Goal: Task Accomplishment & Management: Use online tool/utility

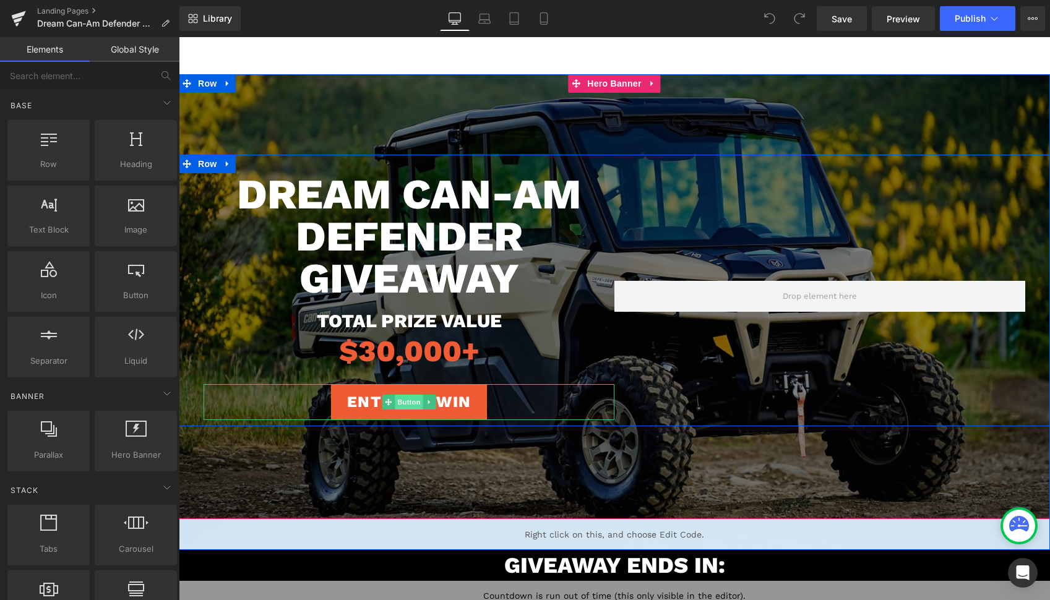
click at [406, 403] on span "Button" at bounding box center [409, 402] width 28 height 15
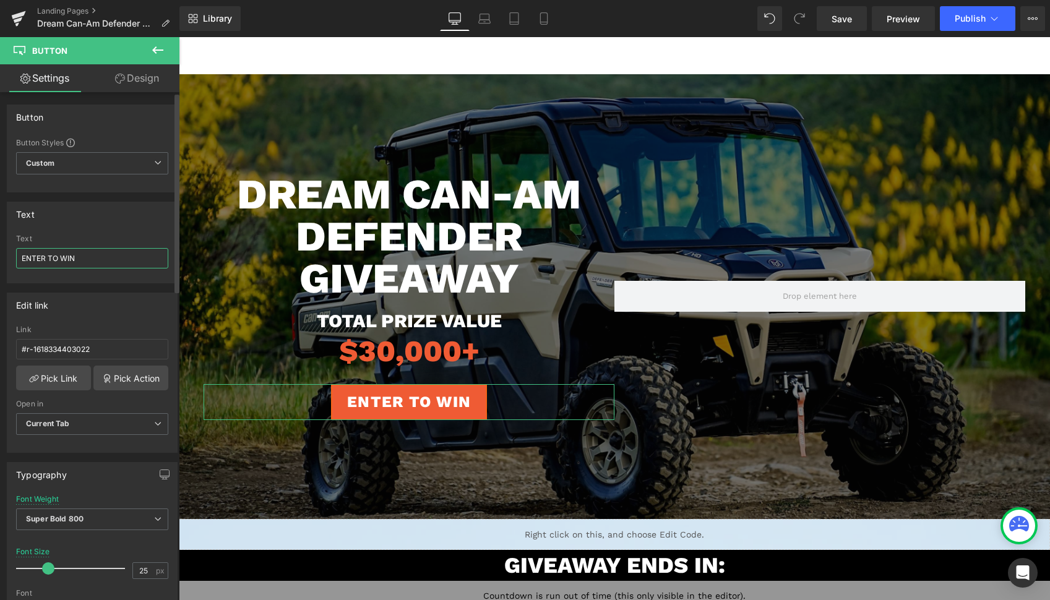
click at [124, 256] on input "ENTER TO WIN" at bounding box center [92, 258] width 152 height 20
type input "GIVEAWAY HAS ENDED"
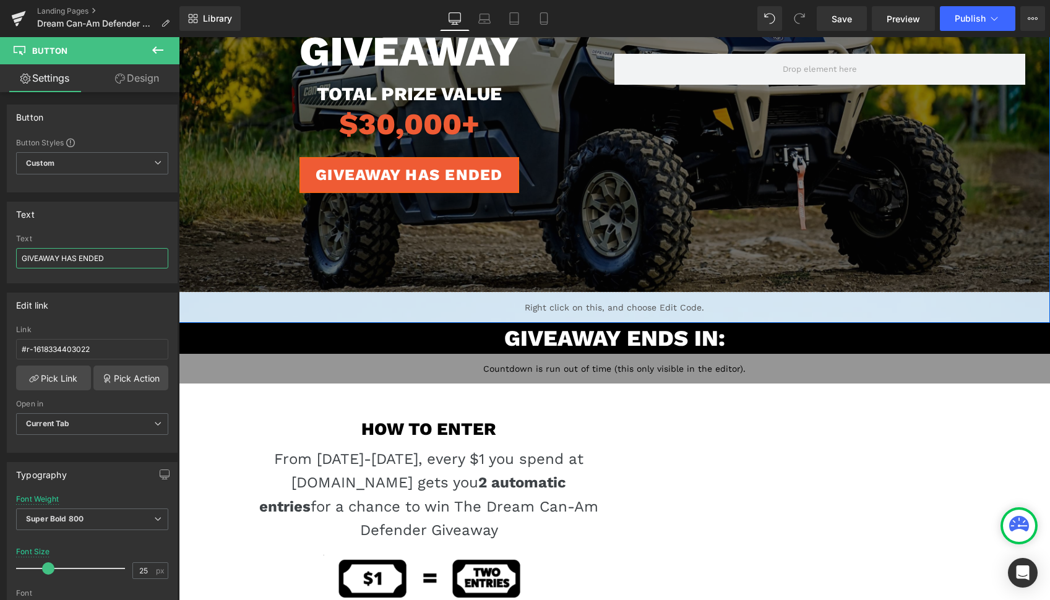
scroll to position [241, 0]
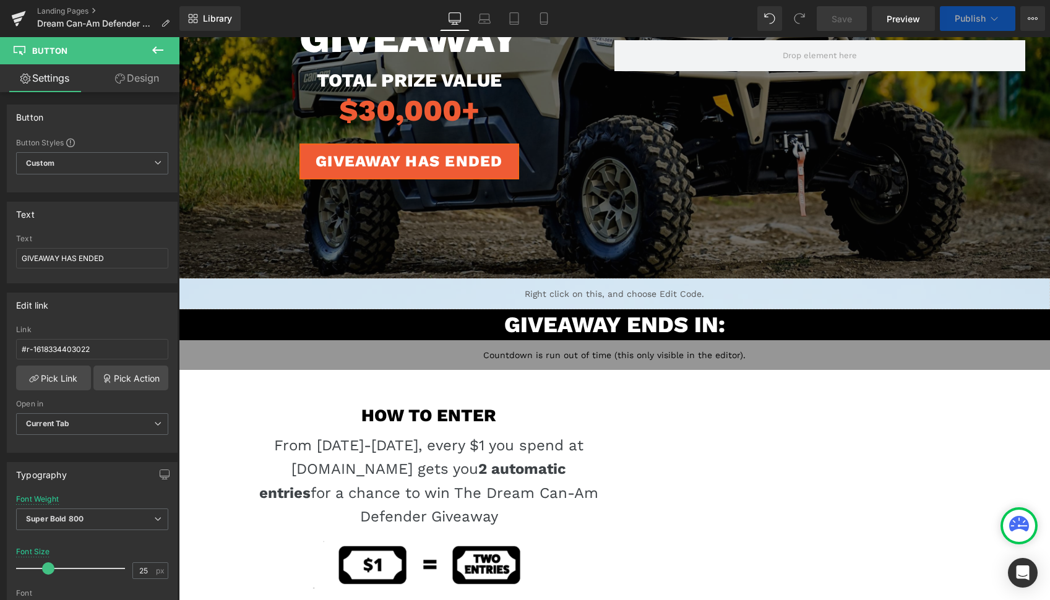
click at [480, 324] on h1 "GIVEAWAY ENDS IN:" at bounding box center [615, 324] width 872 height 31
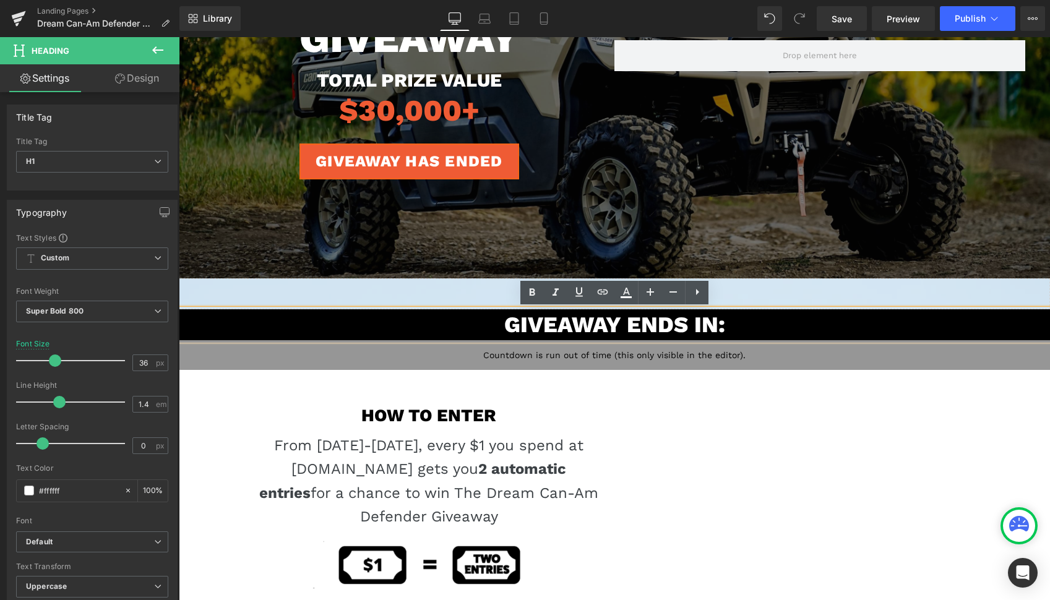
click at [614, 326] on h1 "GIVEAWAY ENDS IN:" at bounding box center [615, 324] width 872 height 31
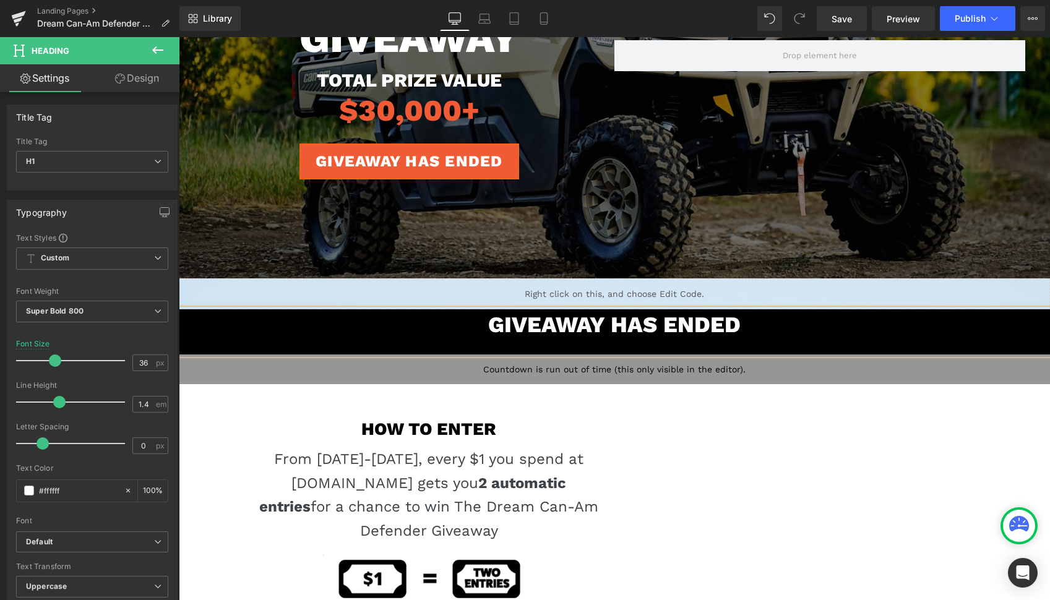
click at [717, 347] on div "W" at bounding box center [615, 347] width 872 height 14
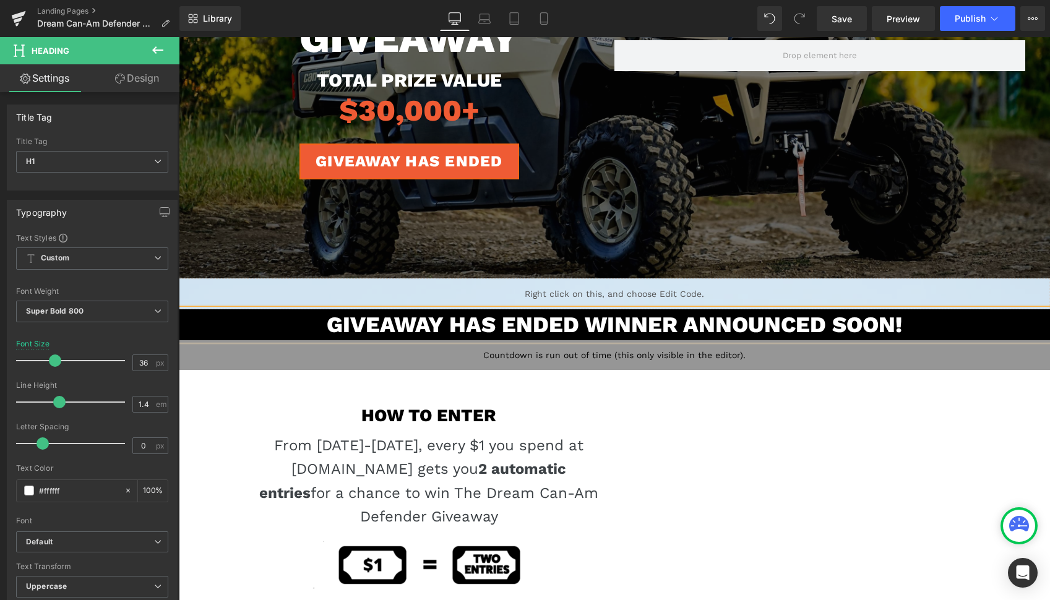
click at [577, 321] on h1 "GIVEAWAY HAS ENDED Winner ANnounced SOon!" at bounding box center [615, 324] width 872 height 31
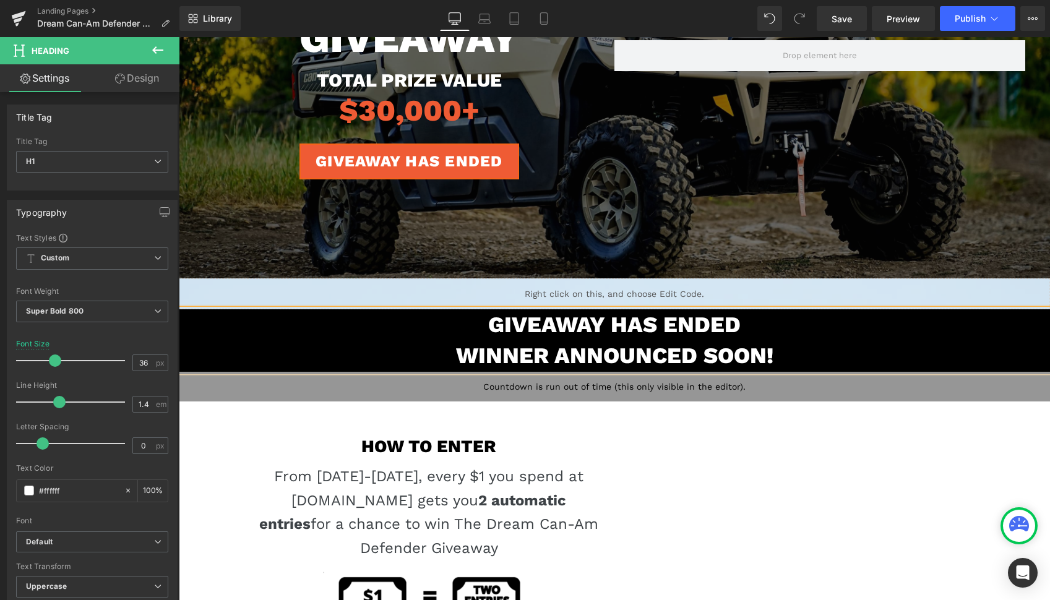
click at [599, 337] on h1 "GIVEAWAY HAS ENDED" at bounding box center [615, 324] width 872 height 31
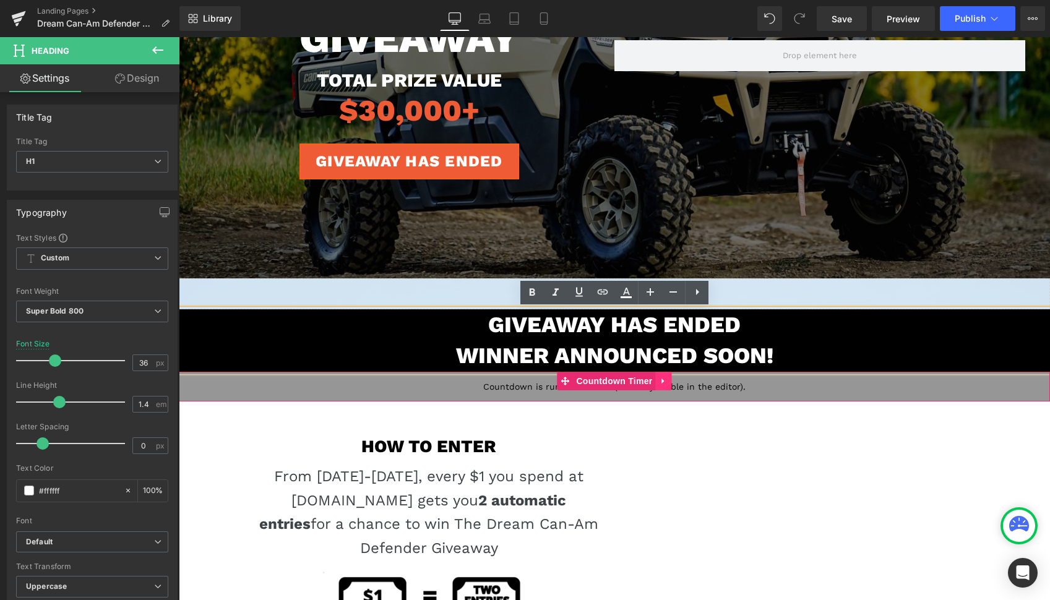
click at [664, 378] on icon at bounding box center [664, 380] width 9 height 9
click at [669, 381] on icon at bounding box center [672, 381] width 9 height 9
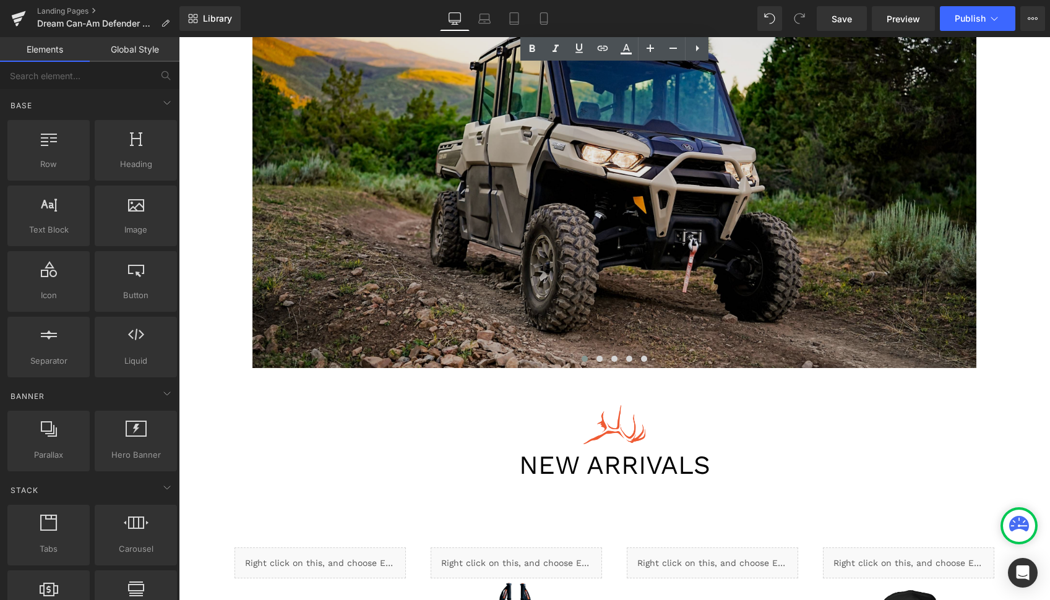
scroll to position [1057, 0]
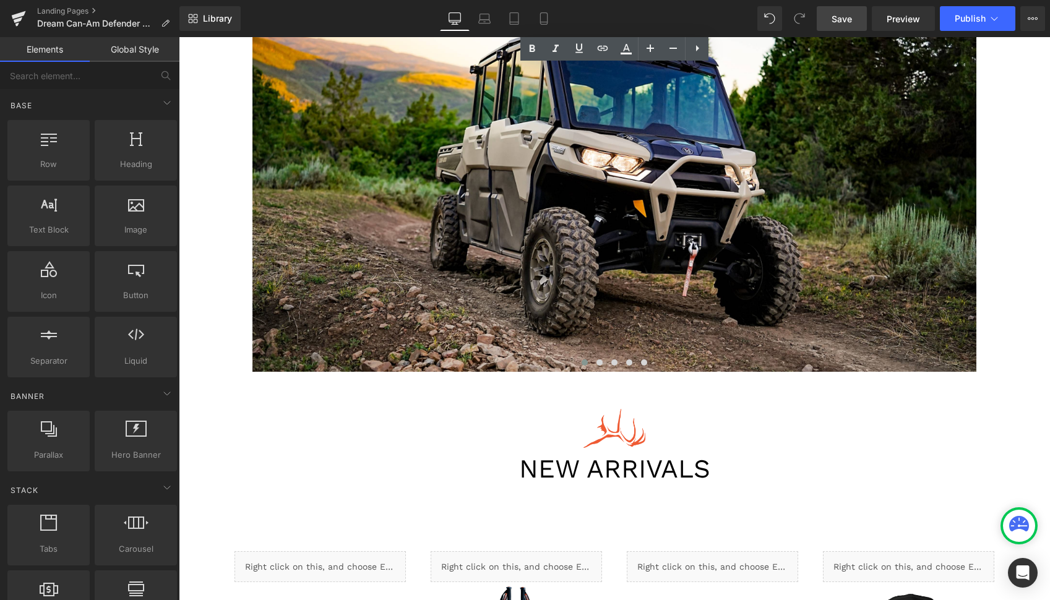
click at [854, 21] on link "Save" at bounding box center [842, 18] width 50 height 25
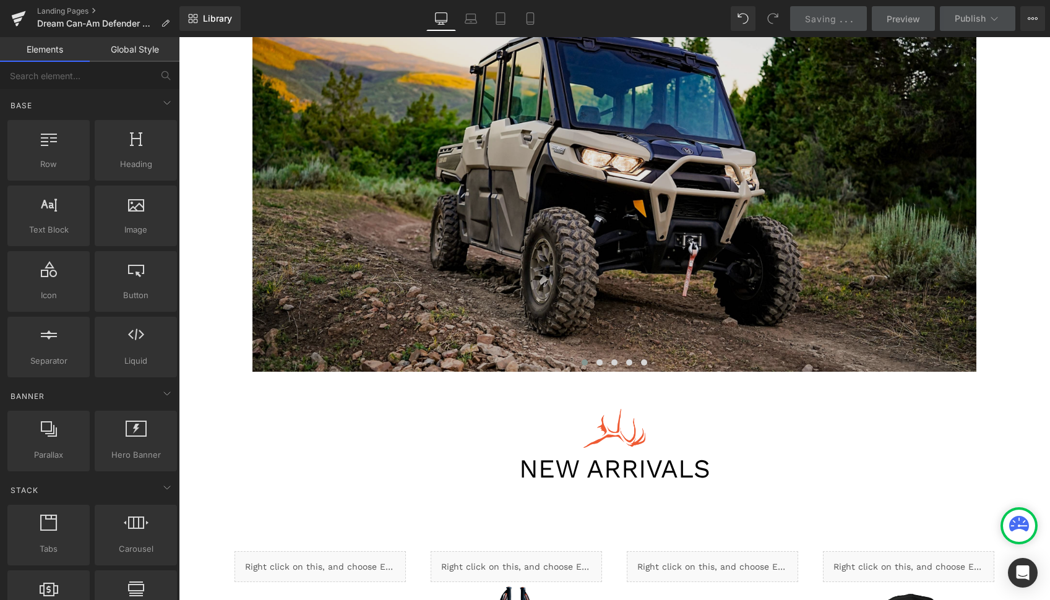
scroll to position [687, 0]
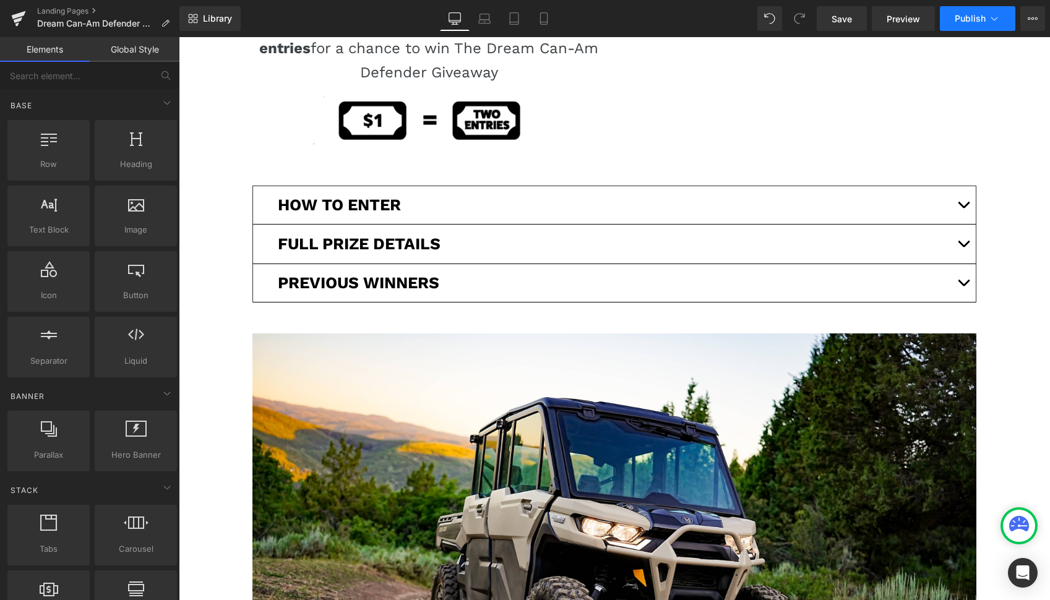
click at [977, 23] on span "Publish" at bounding box center [970, 19] width 31 height 10
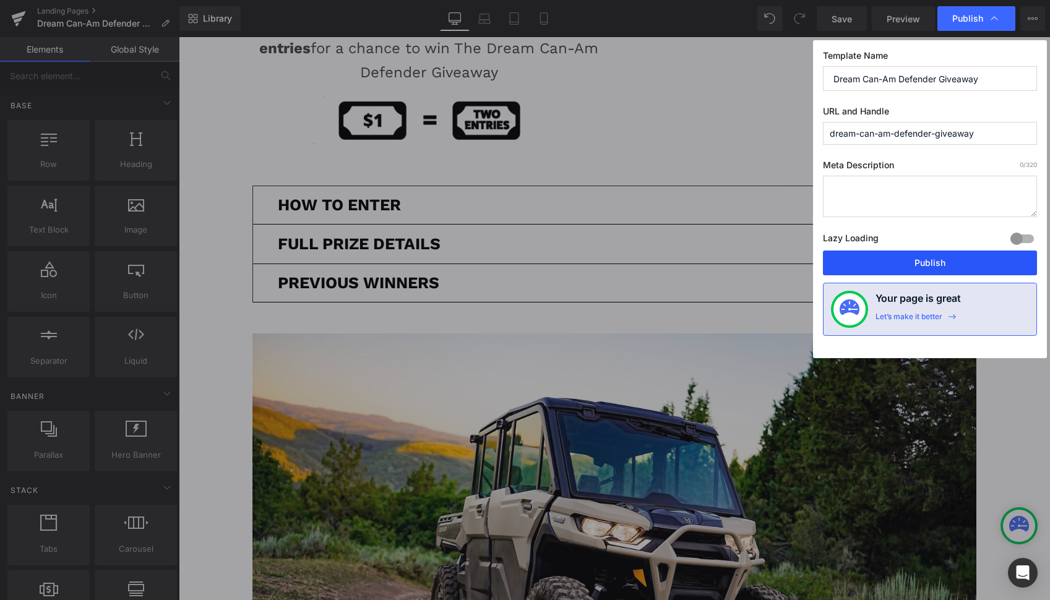
click at [873, 261] on button "Publish" at bounding box center [930, 263] width 214 height 25
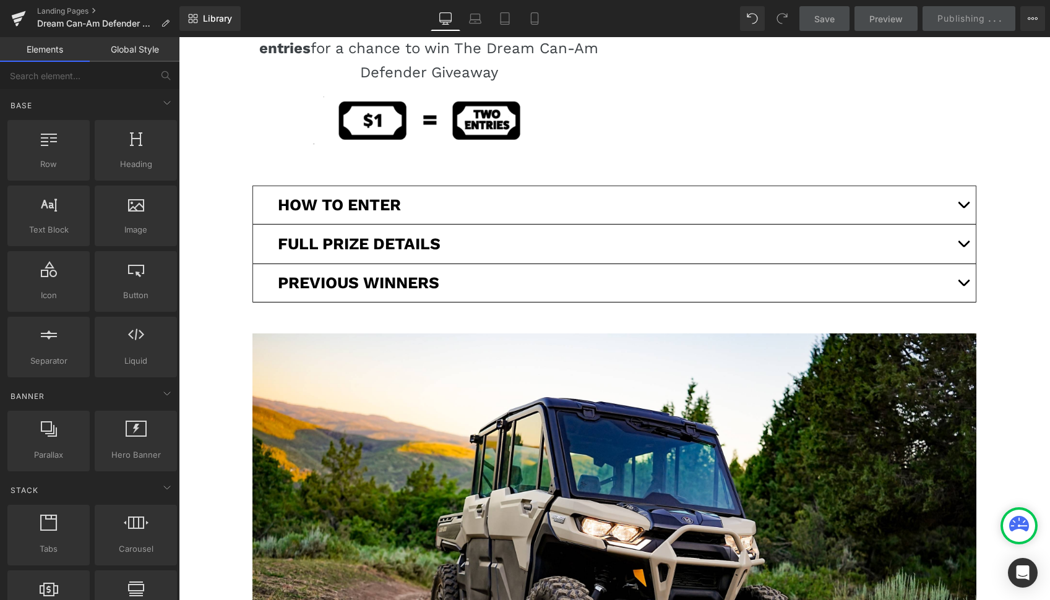
scroll to position [0, 0]
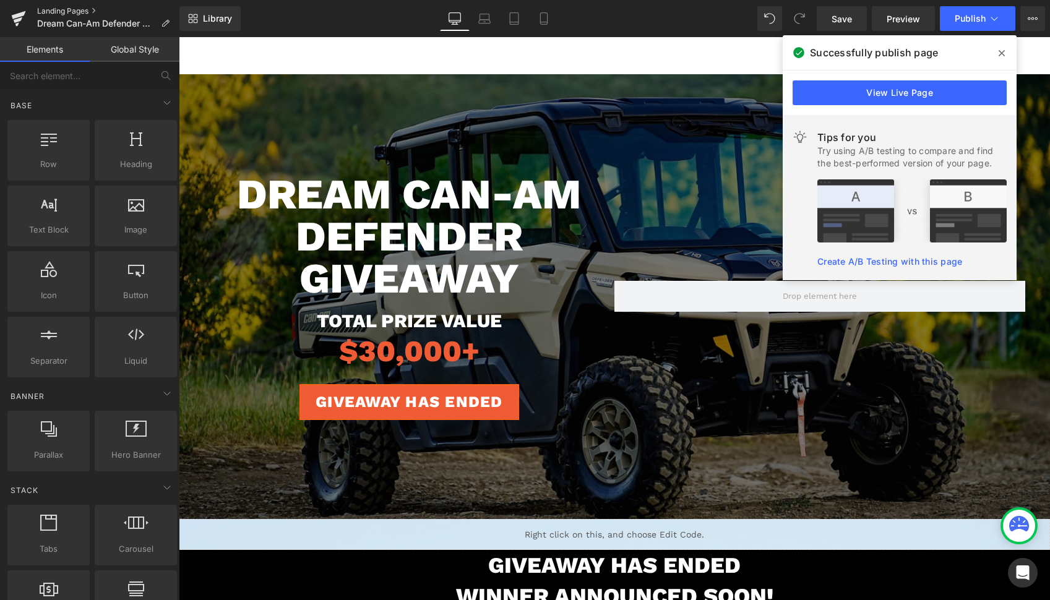
click at [56, 8] on link "Landing Pages" at bounding box center [108, 11] width 142 height 10
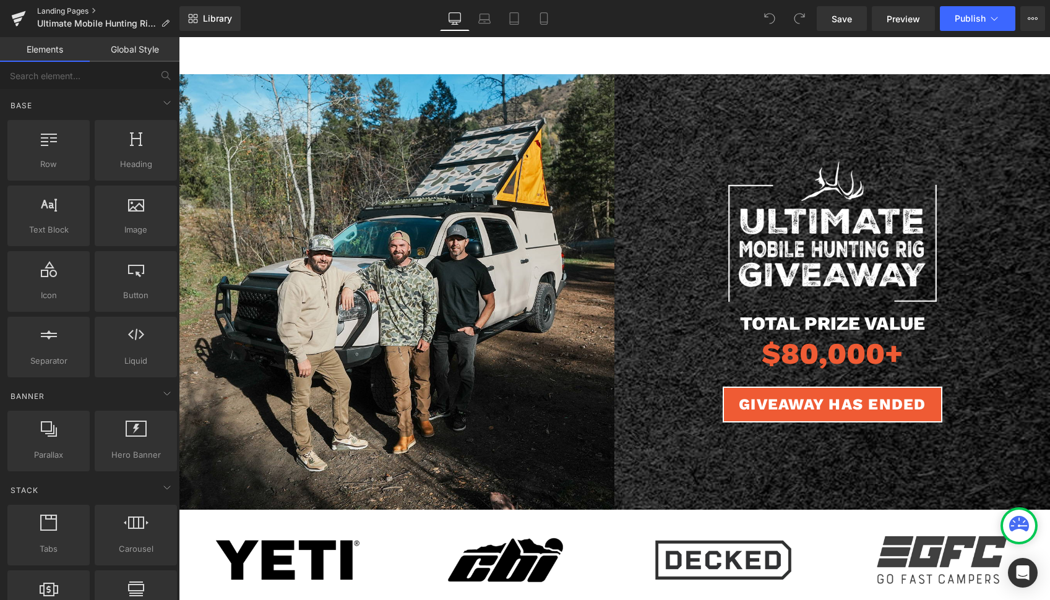
click at [77, 7] on link "Landing Pages" at bounding box center [108, 11] width 142 height 10
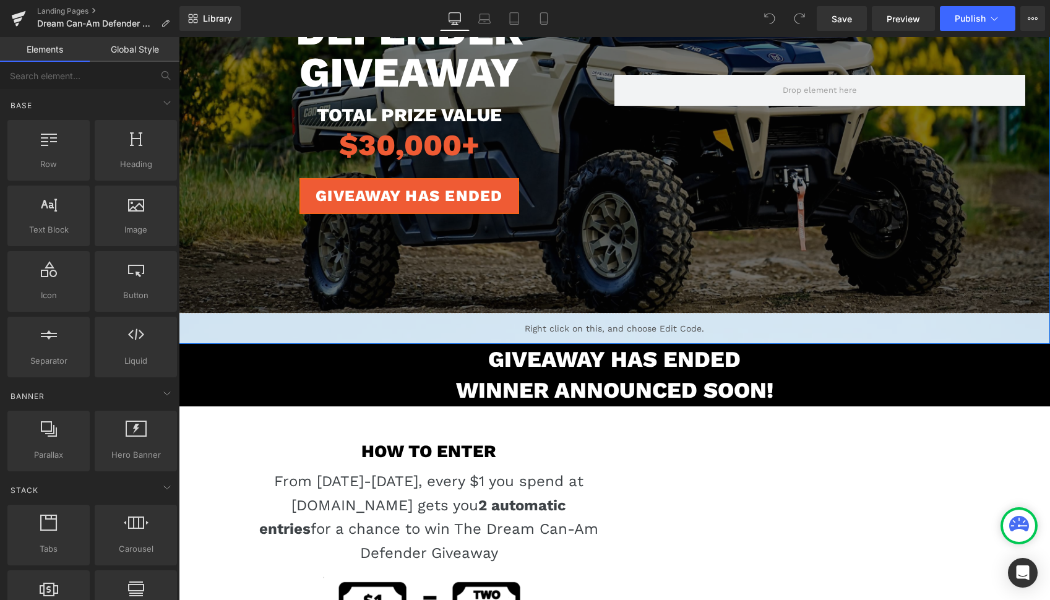
scroll to position [240, 0]
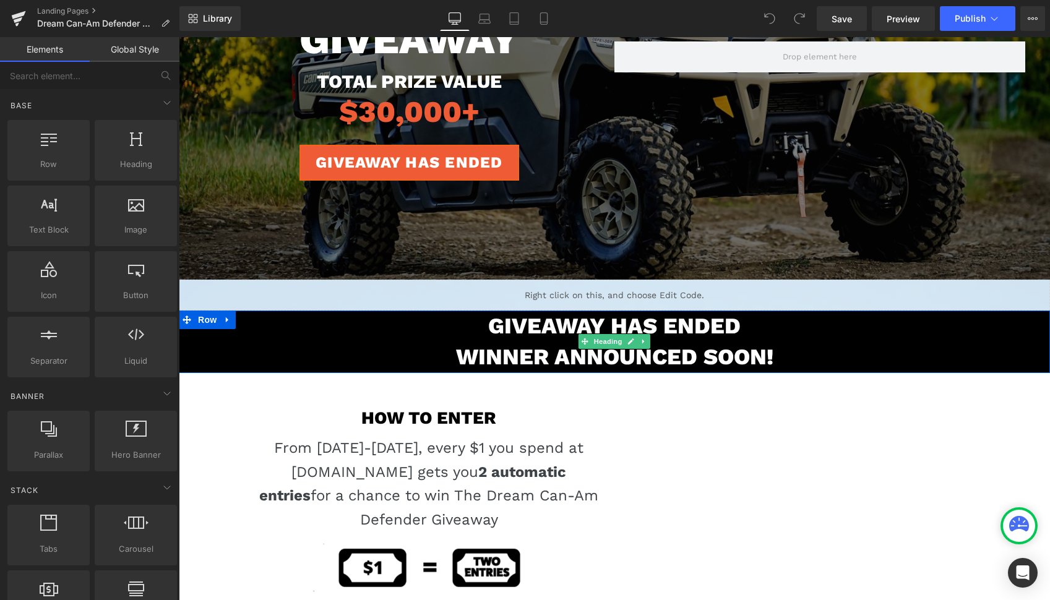
click at [389, 337] on h1 "GIVEAWAY HAS ENDED" at bounding box center [615, 326] width 872 height 31
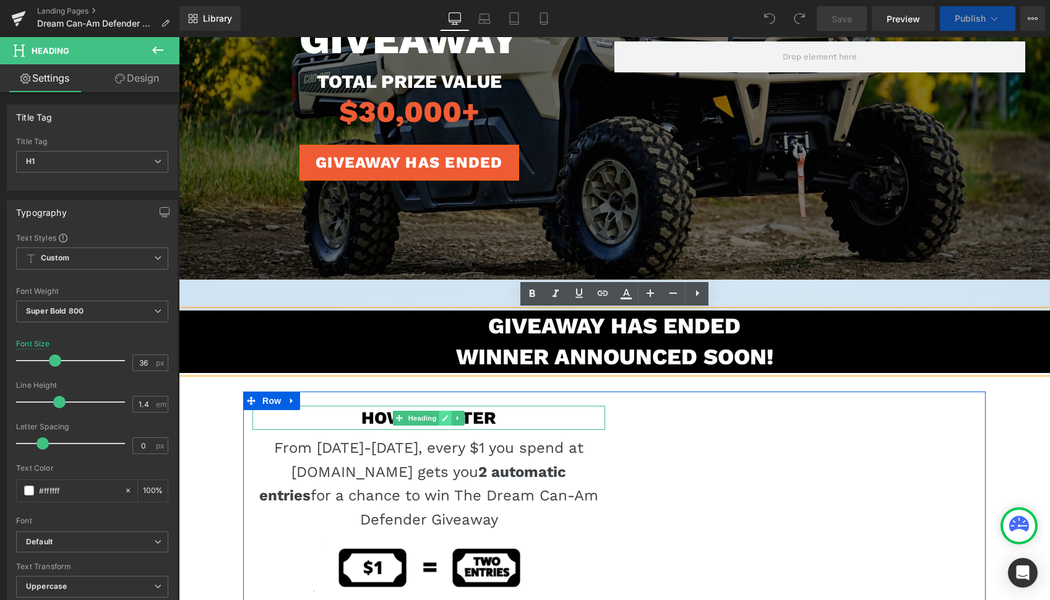
click at [445, 415] on icon at bounding box center [445, 418] width 7 height 7
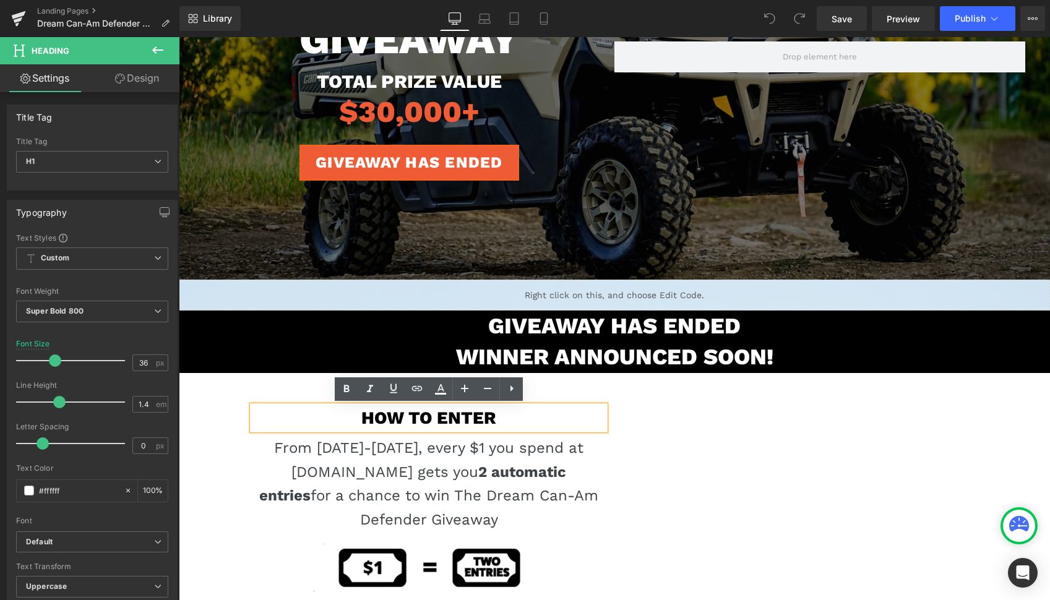
click at [412, 415] on h2 "HOW TO ENTER" at bounding box center [429, 418] width 353 height 24
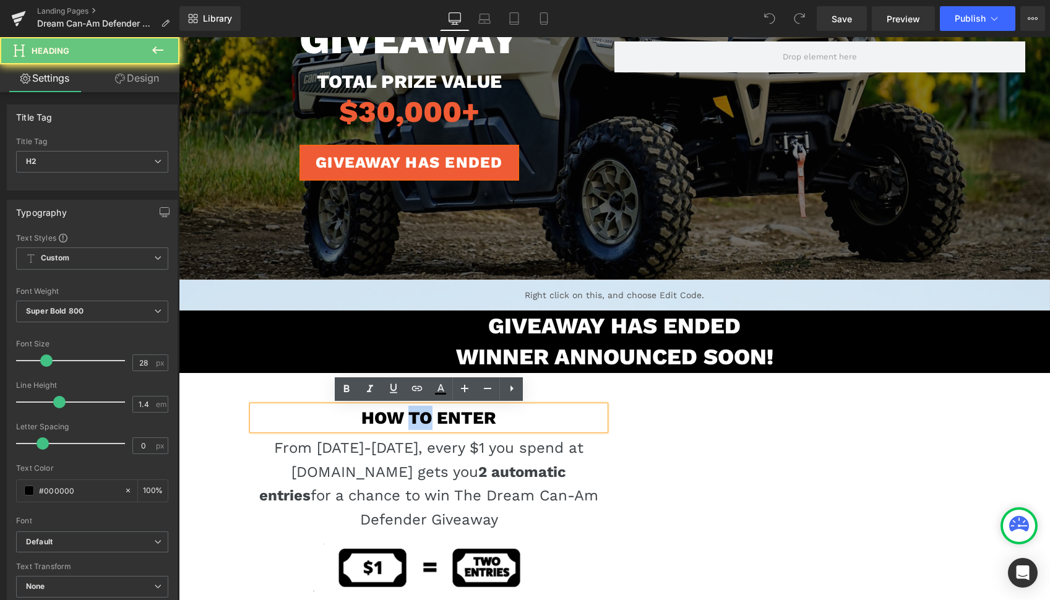
click at [412, 415] on h2 "HOW TO ENTER" at bounding box center [429, 418] width 353 height 24
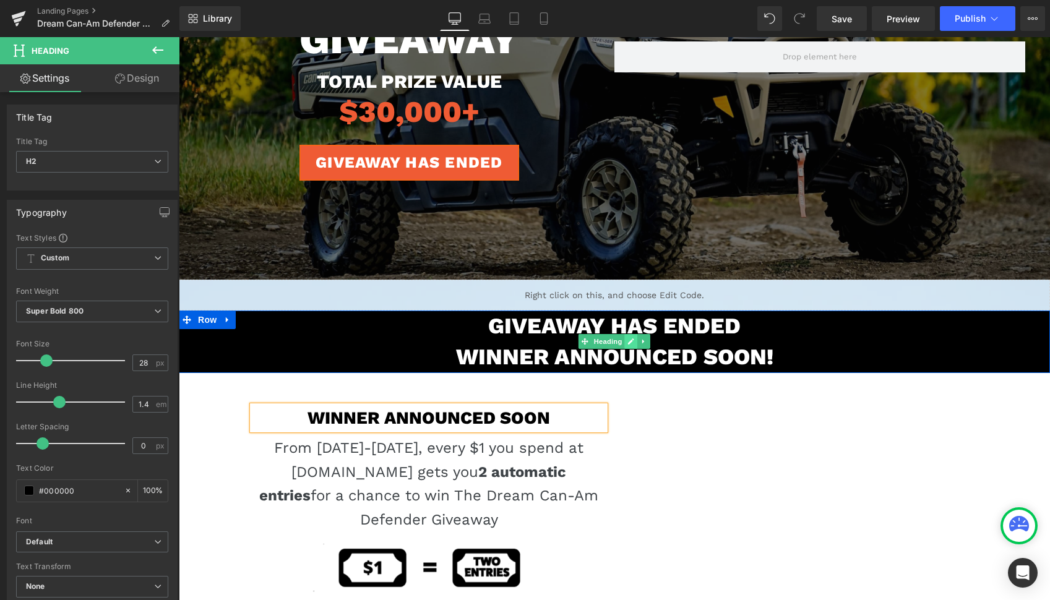
click at [631, 341] on icon at bounding box center [631, 342] width 6 height 6
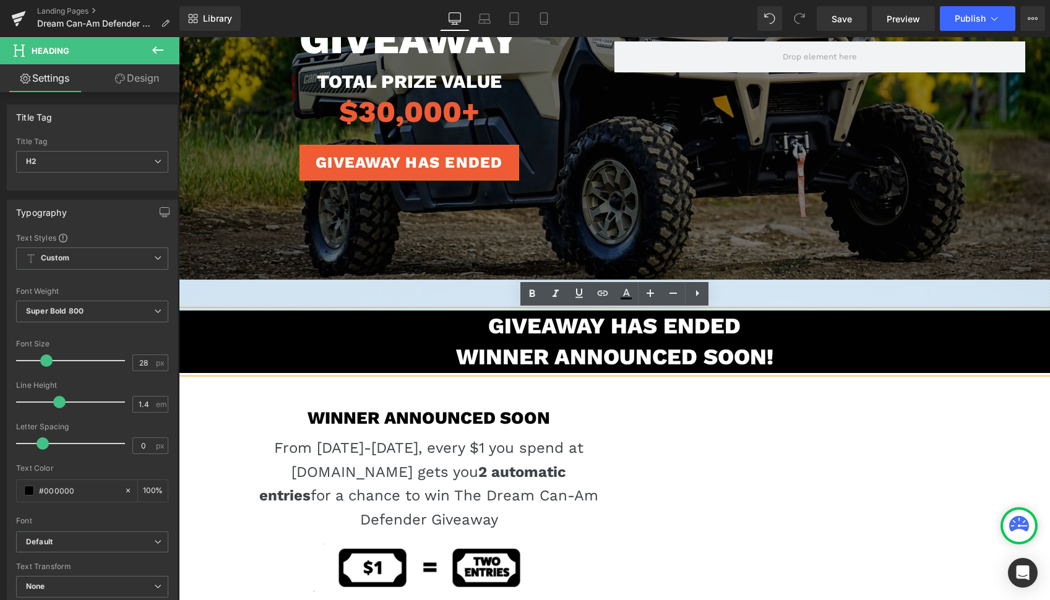
click at [621, 359] on h1 "Winner ANnounced SOon!" at bounding box center [615, 357] width 872 height 31
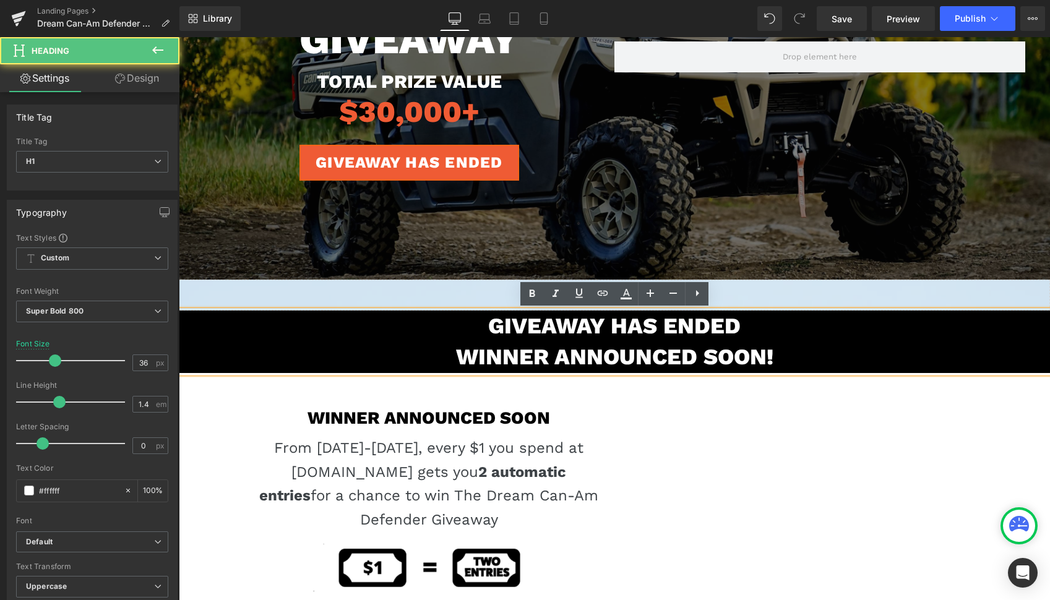
click at [621, 359] on h1 "Winner ANnounced SOon!" at bounding box center [615, 357] width 872 height 31
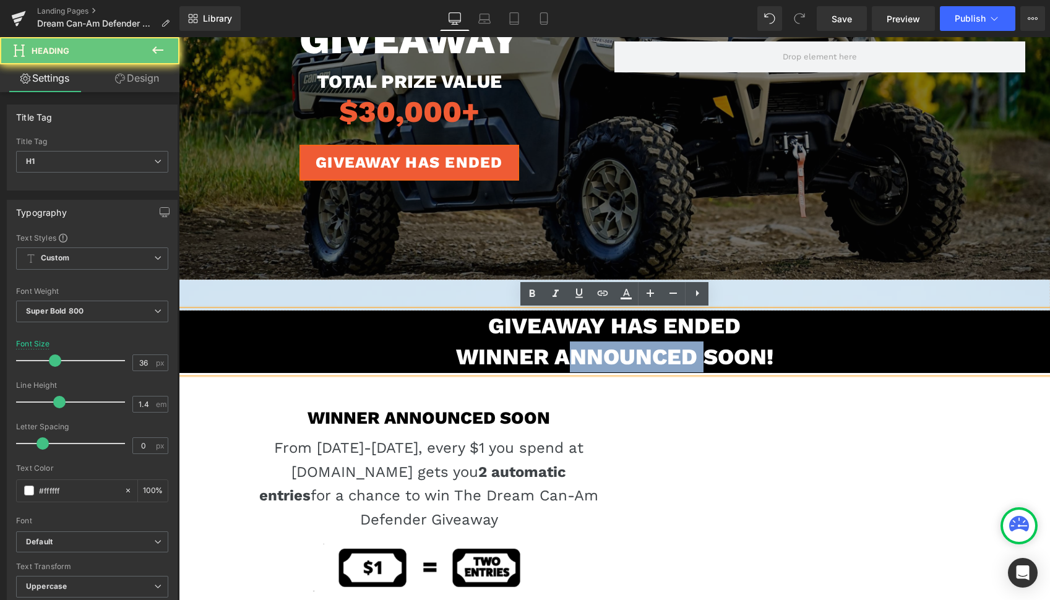
click at [621, 359] on h1 "Winner ANnounced SOon!" at bounding box center [615, 357] width 872 height 31
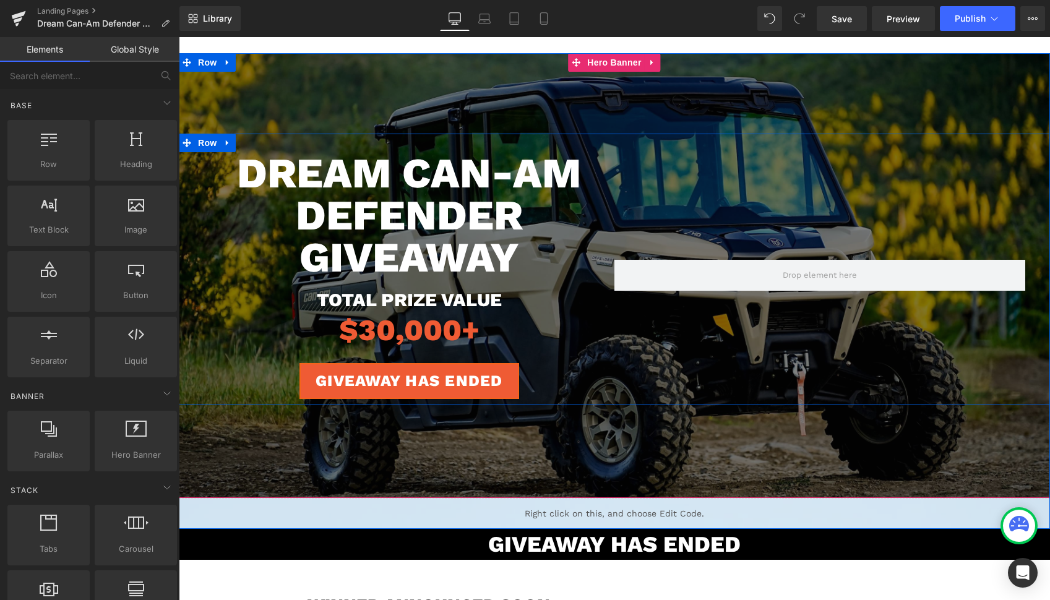
scroll to position [0, 0]
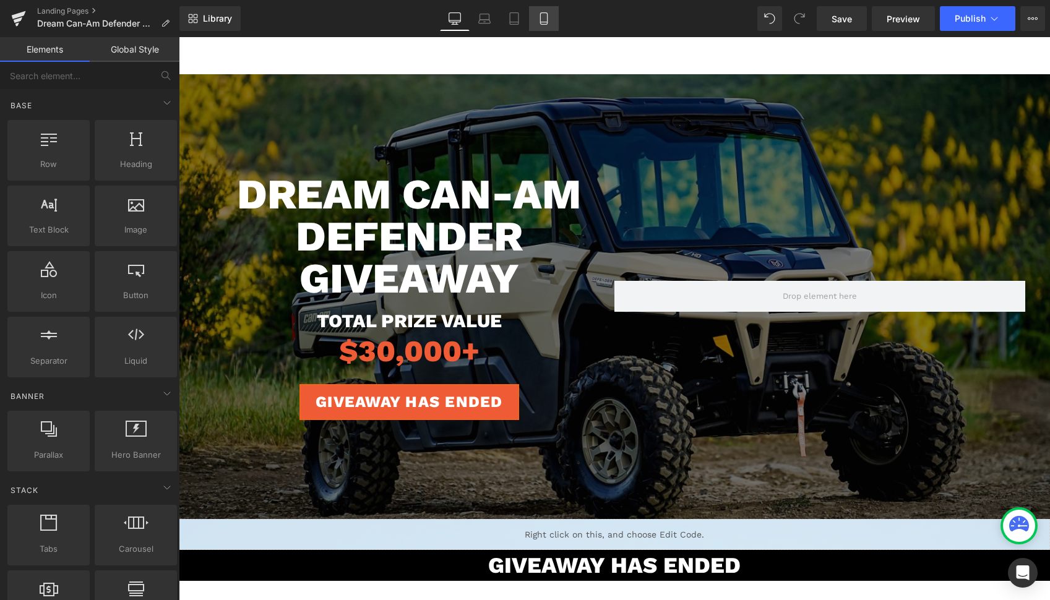
click at [539, 14] on icon at bounding box center [544, 18] width 12 height 12
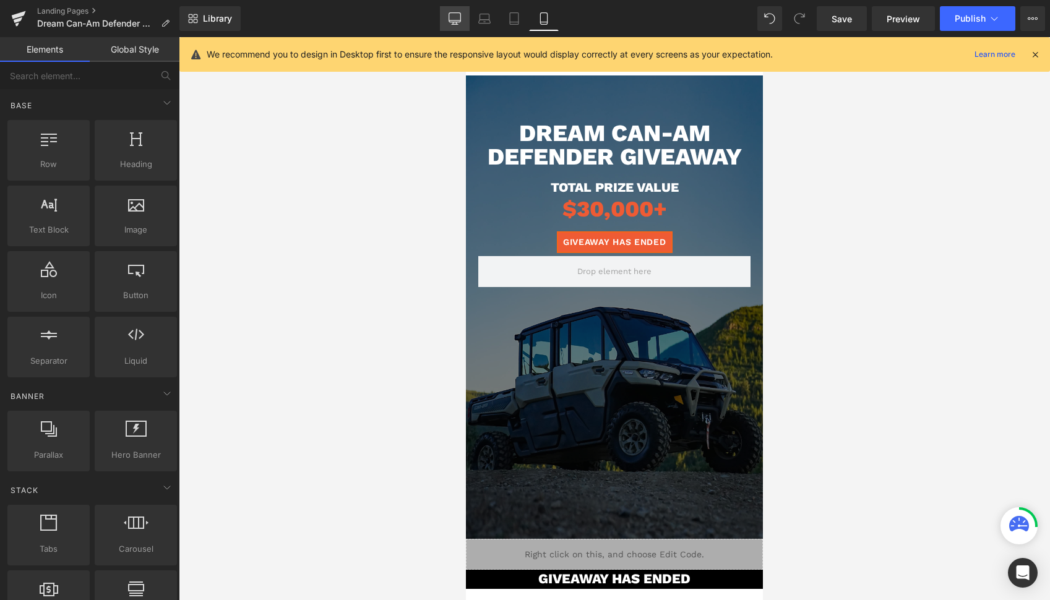
click at [451, 18] on icon at bounding box center [455, 18] width 12 height 12
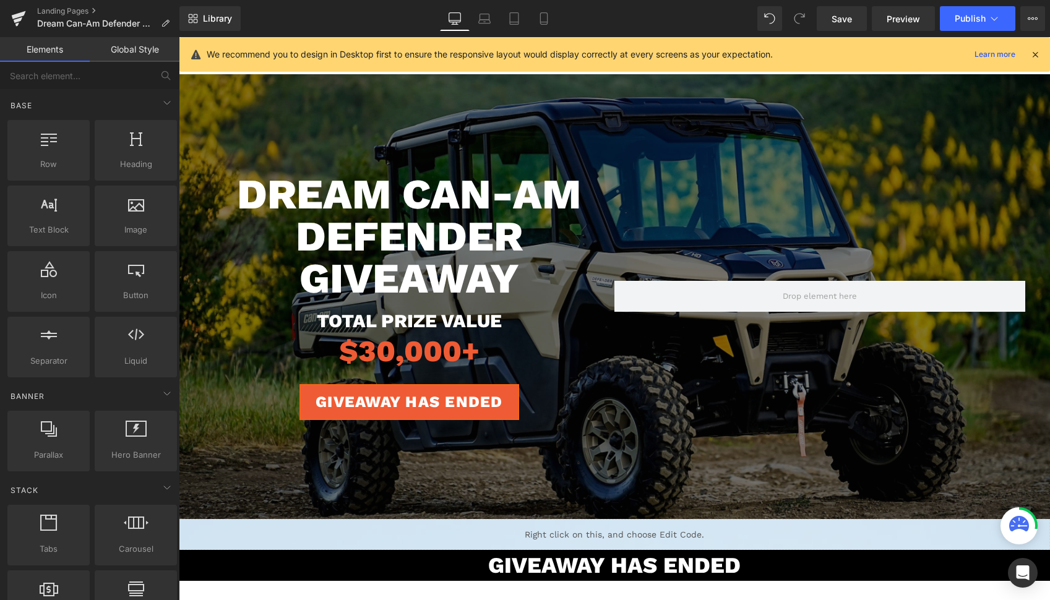
scroll to position [37, 0]
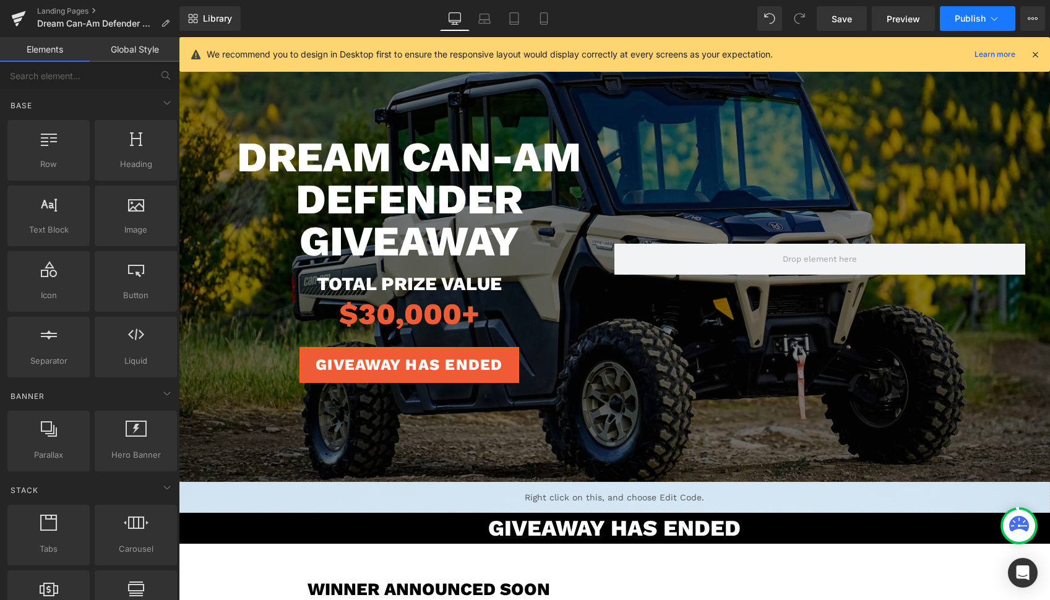
click at [971, 12] on button "Publish" at bounding box center [978, 18] width 76 height 25
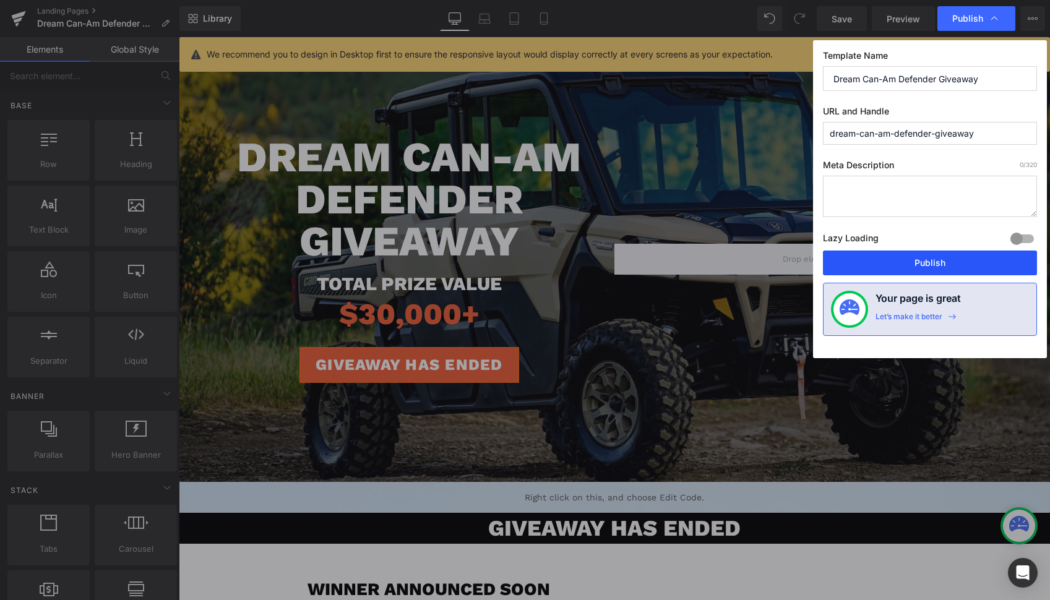
click at [921, 257] on button "Publish" at bounding box center [930, 263] width 214 height 25
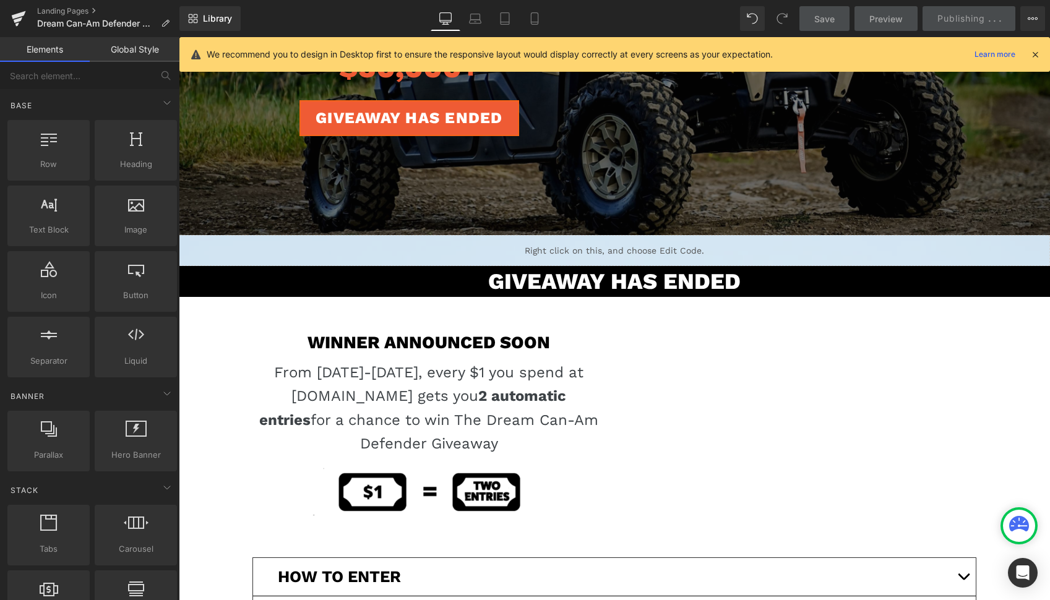
scroll to position [285, 0]
